Goal: Information Seeking & Learning: Check status

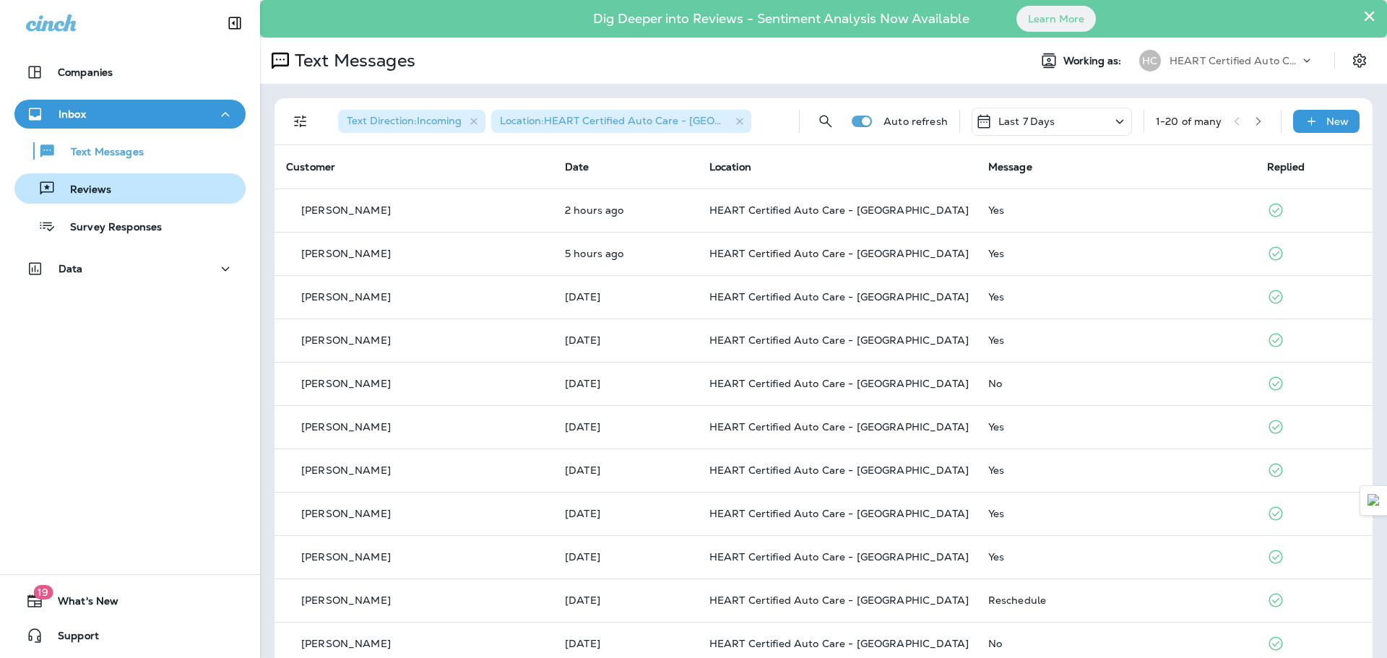
click at [94, 185] on p "Reviews" at bounding box center [84, 190] width 56 height 14
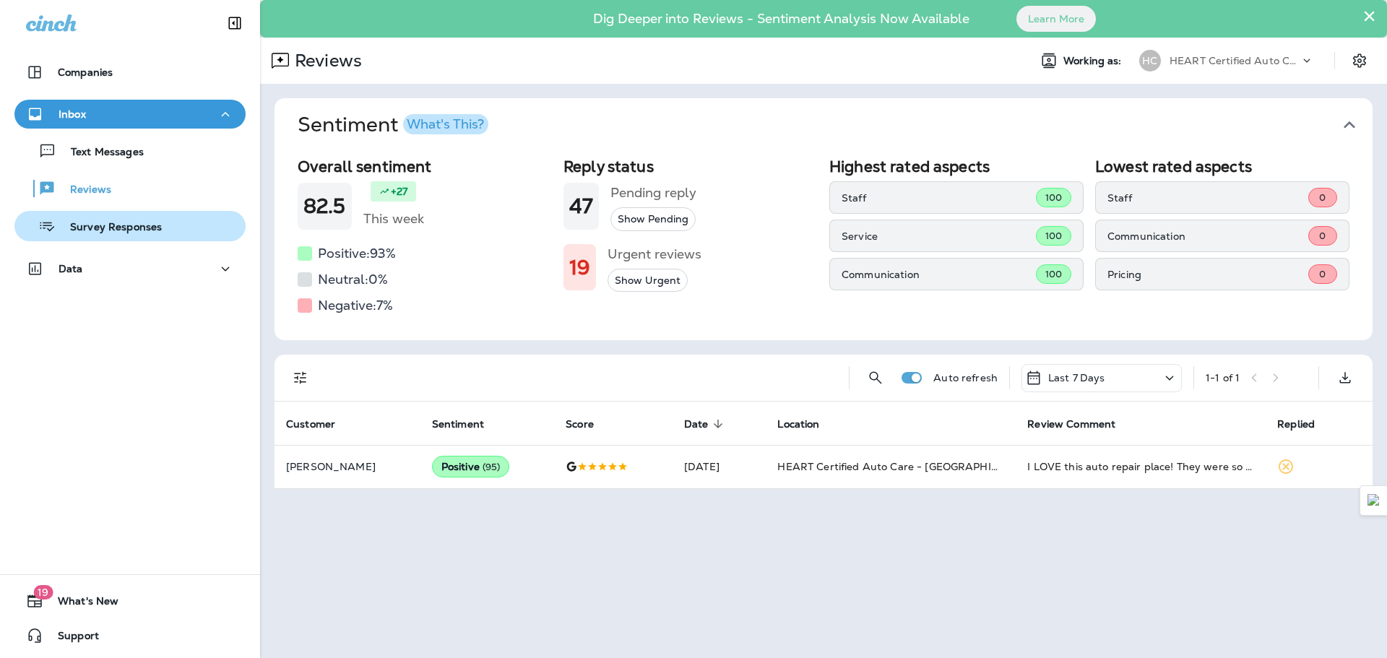
click at [115, 213] on button "Survey Responses" at bounding box center [129, 226] width 231 height 30
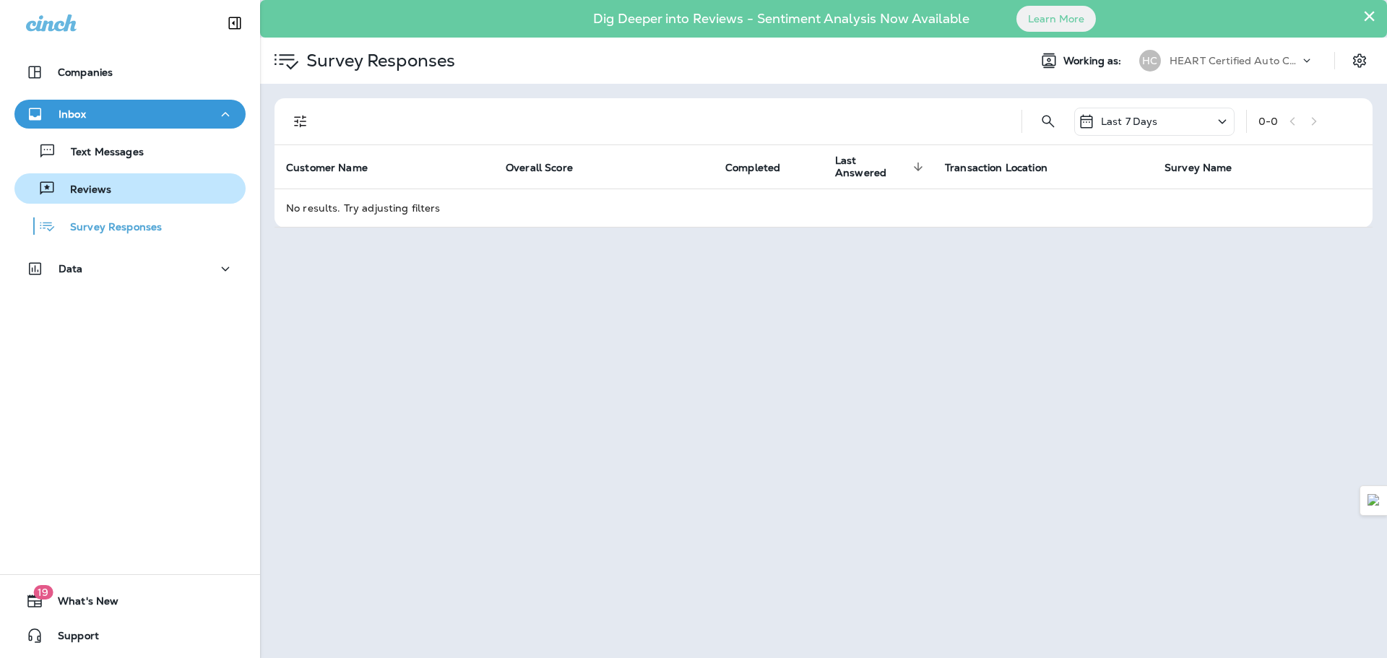
click at [106, 199] on div "Reviews" at bounding box center [65, 189] width 91 height 22
